Goal: Find contact information: Find contact information

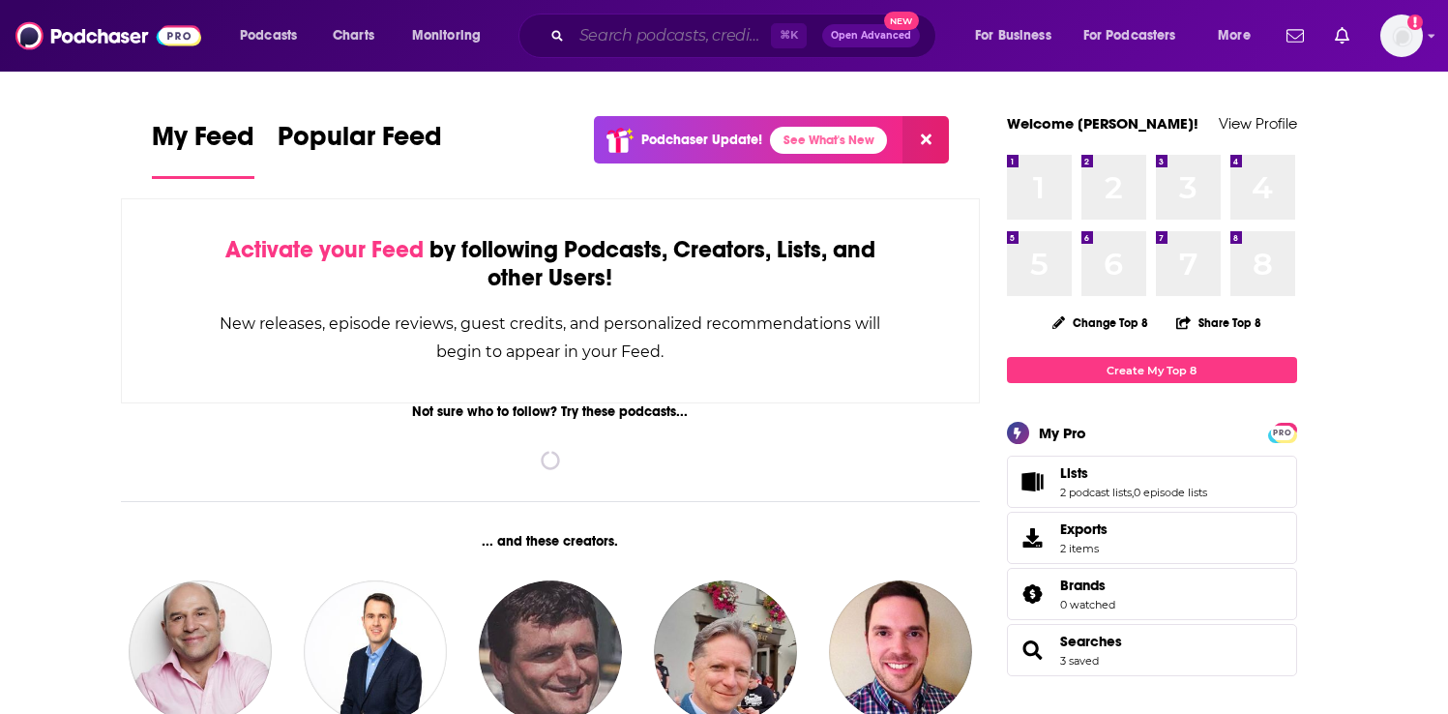
click at [657, 41] on input "Search podcasts, credits, & more..." at bounding box center [671, 35] width 199 height 31
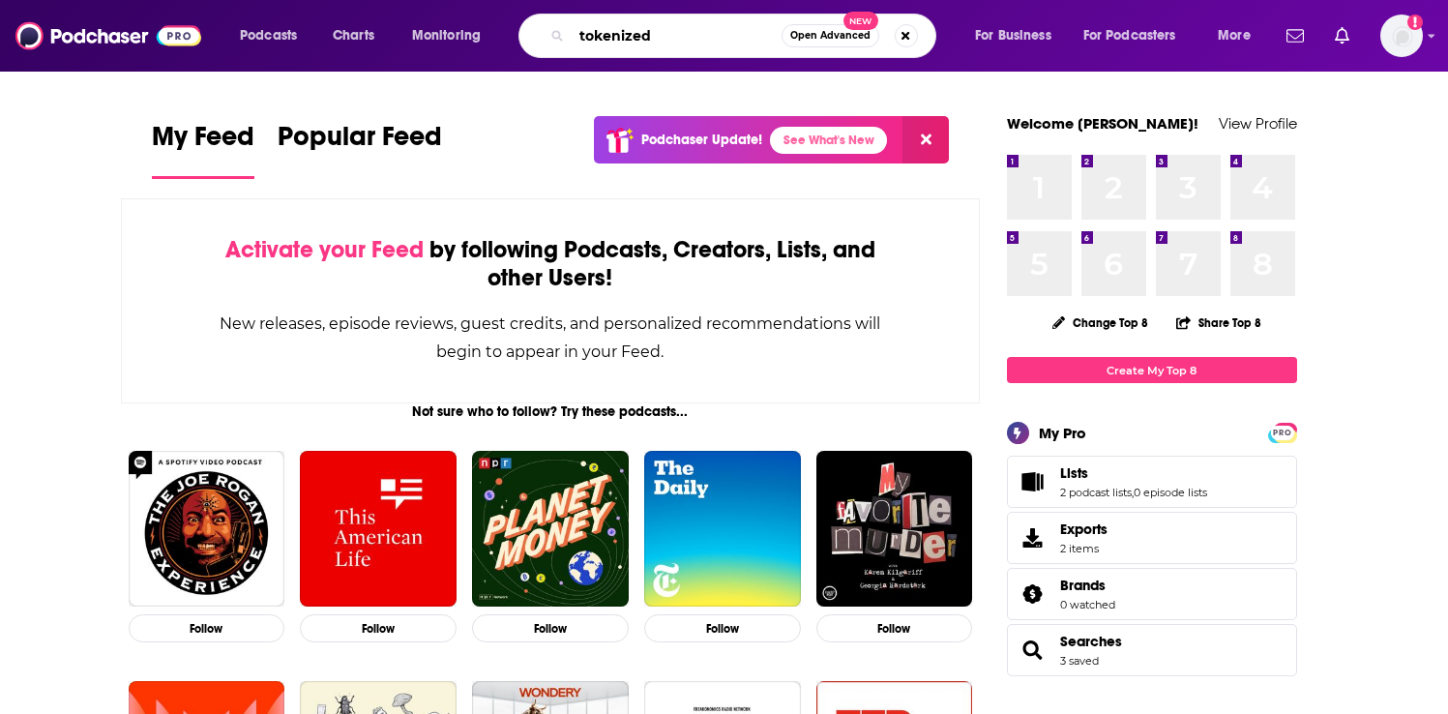
type input "tokenized"
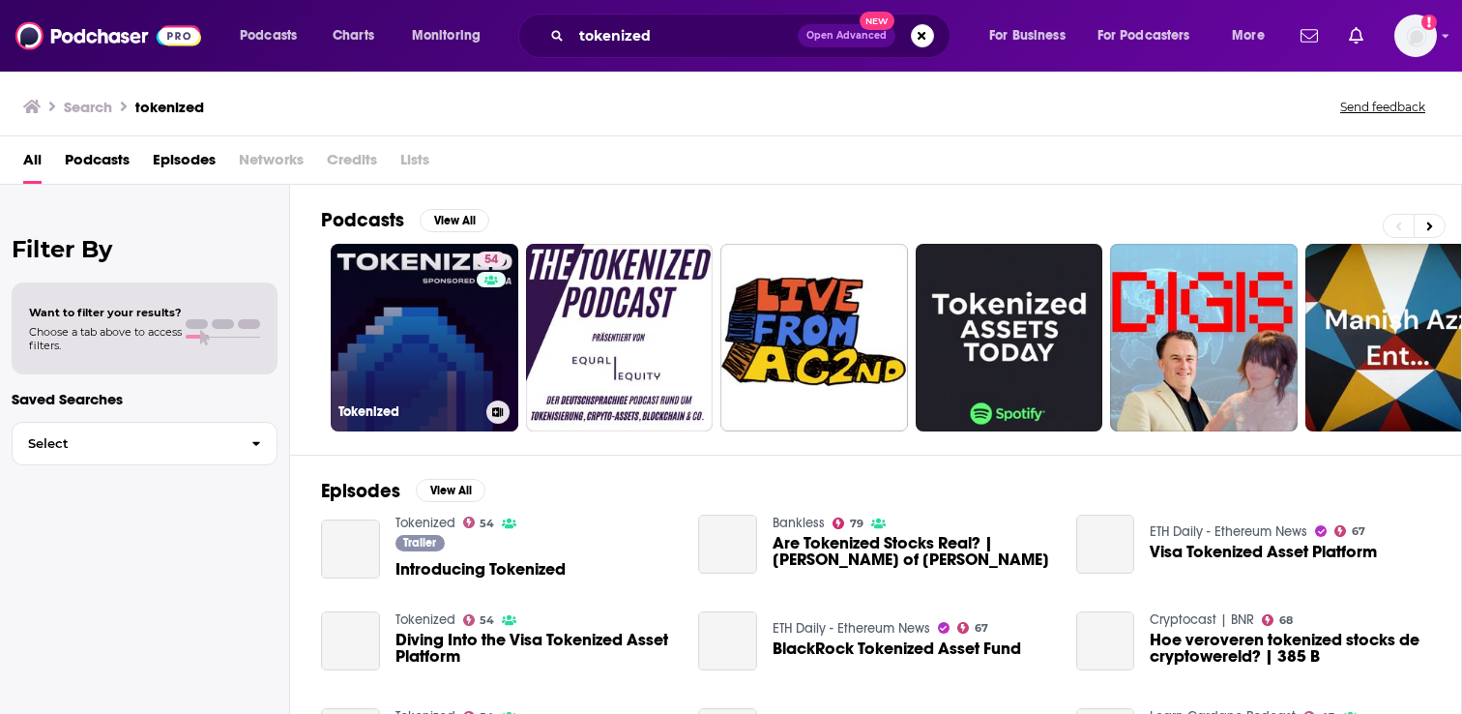
click at [455, 321] on link "54 Tokenized" at bounding box center [425, 338] width 188 height 188
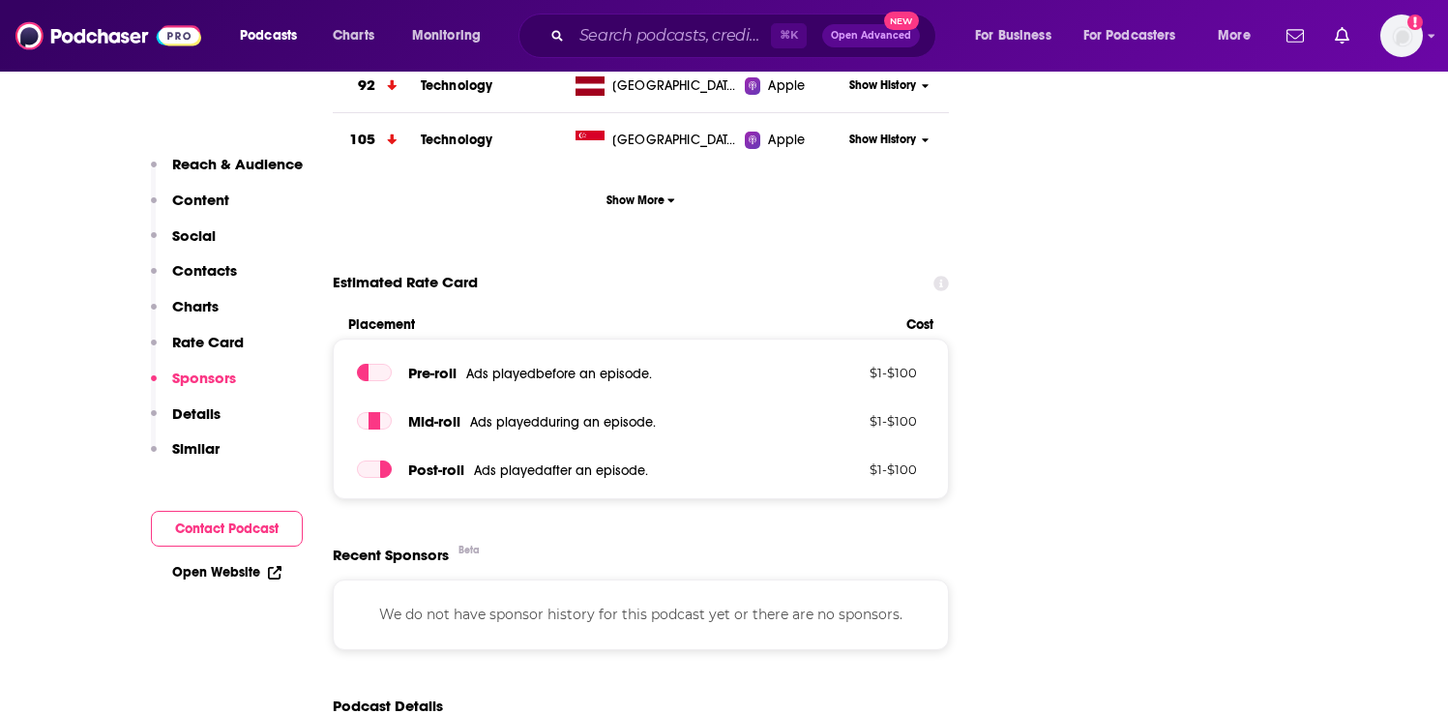
scroll to position [2329, 0]
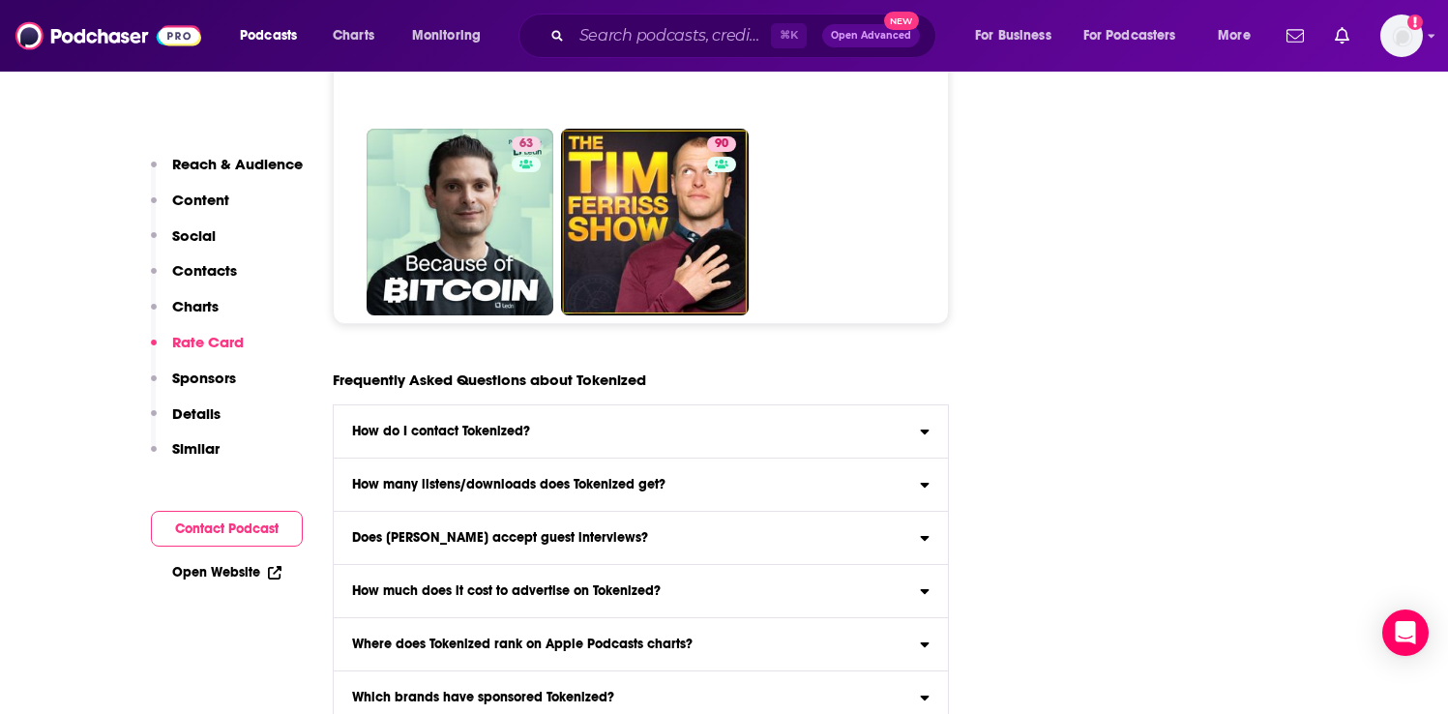
scroll to position [260, 0]
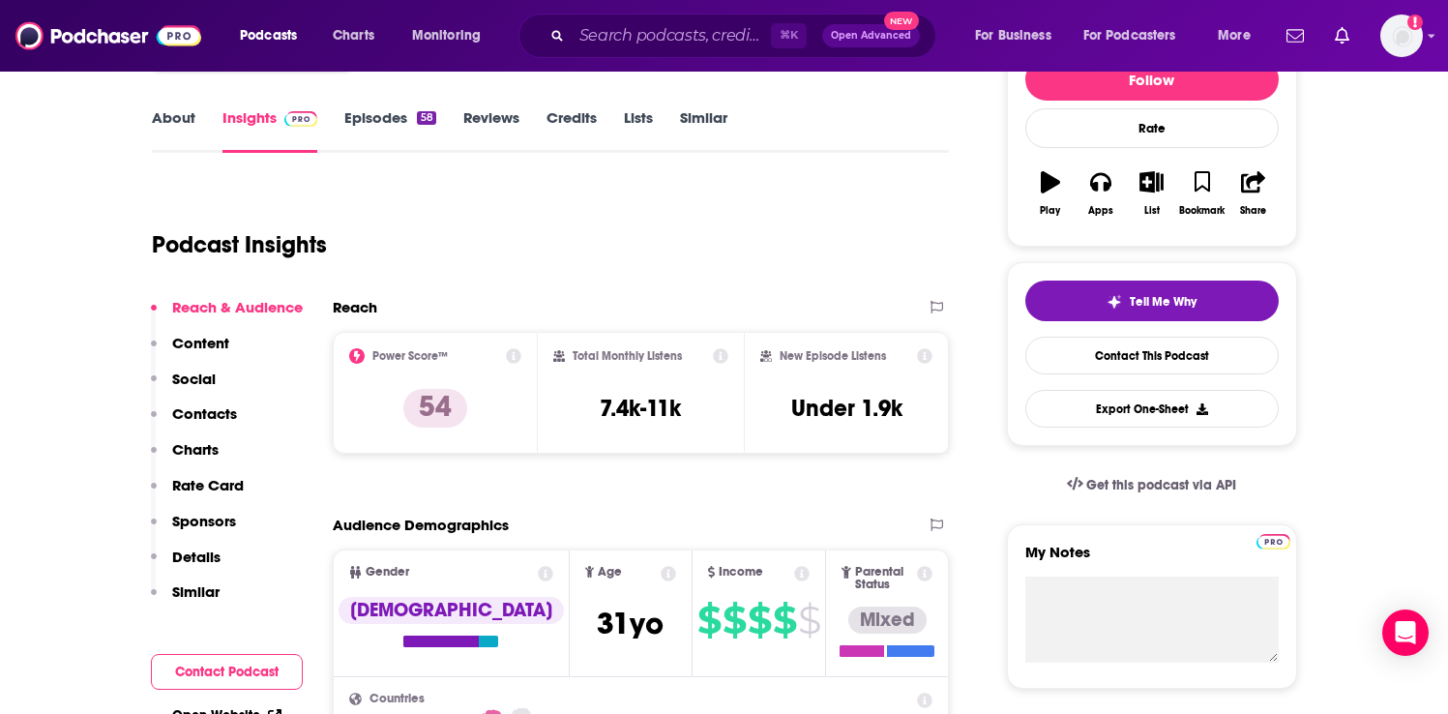
click at [231, 675] on button "Contact Podcast" at bounding box center [227, 672] width 152 height 36
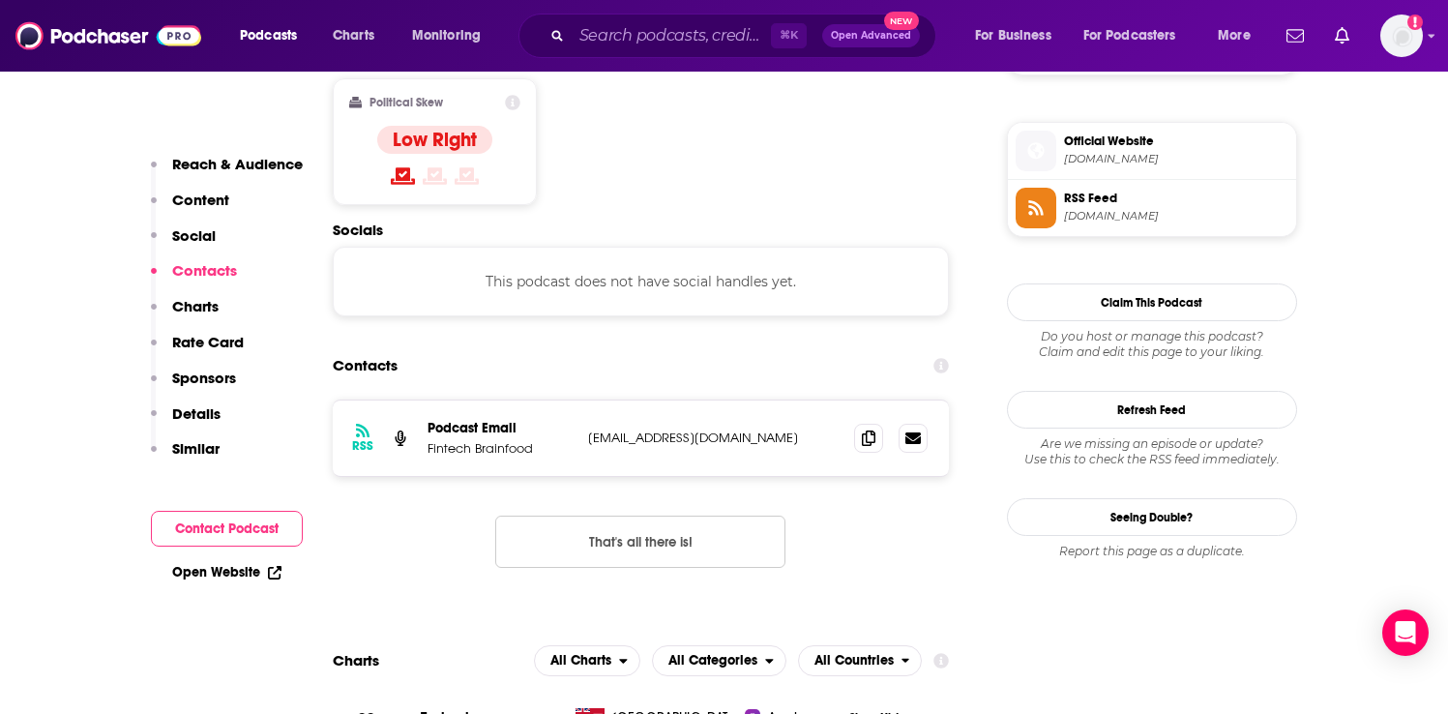
scroll to position [1555, 0]
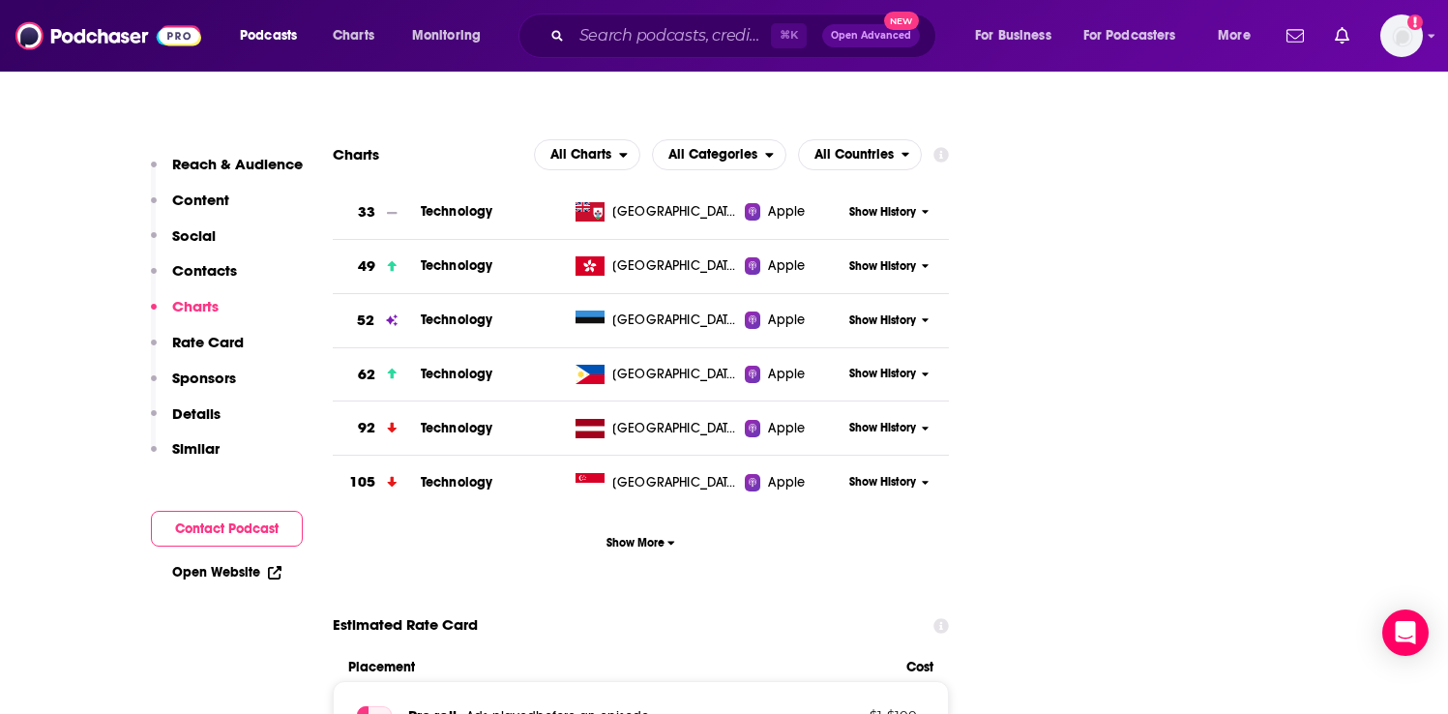
click at [217, 264] on p "Contacts" at bounding box center [204, 270] width 65 height 18
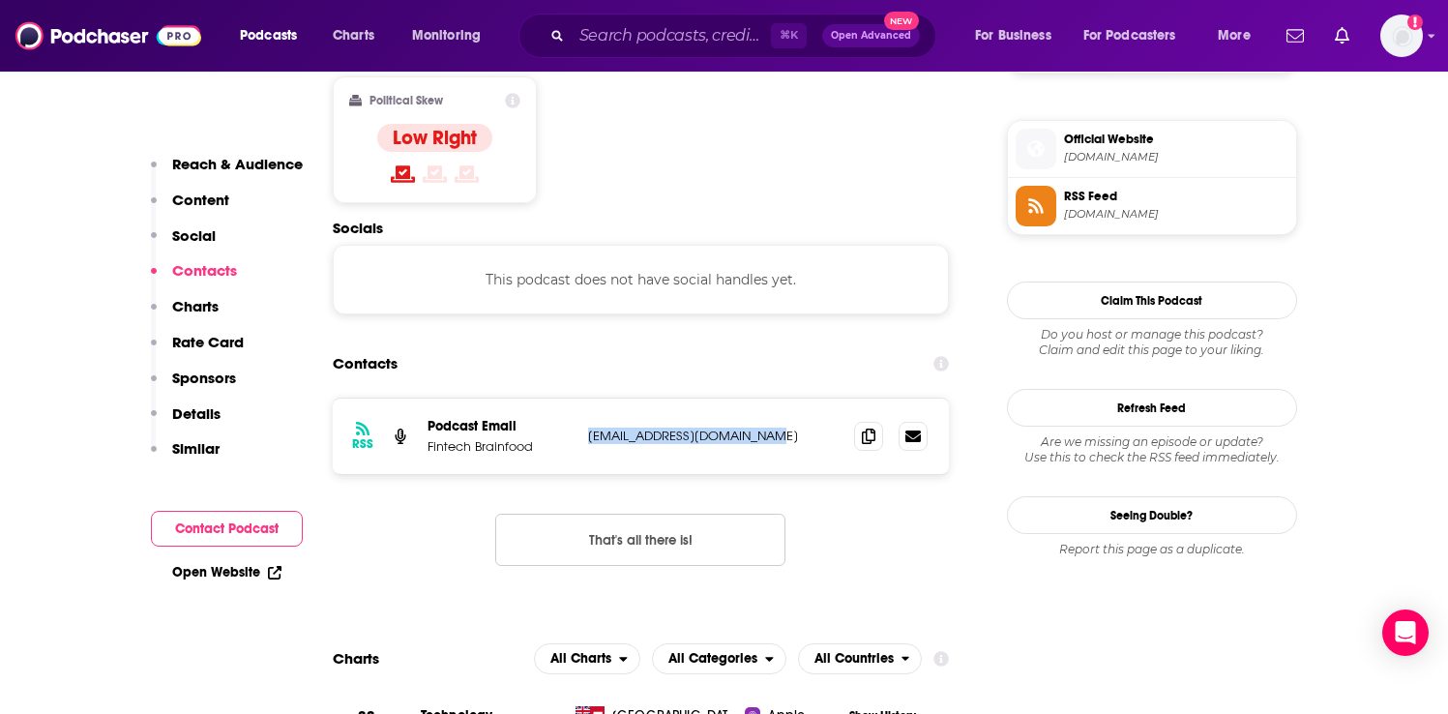
copy p "[EMAIL_ADDRESS][DOMAIN_NAME]"
drag, startPoint x: 788, startPoint y: 361, endPoint x: 586, endPoint y: 363, distance: 202.1
click at [588, 427] on p "[EMAIL_ADDRESS][DOMAIN_NAME]" at bounding box center [713, 435] width 251 height 16
